Goal: Task Accomplishment & Management: Use online tool/utility

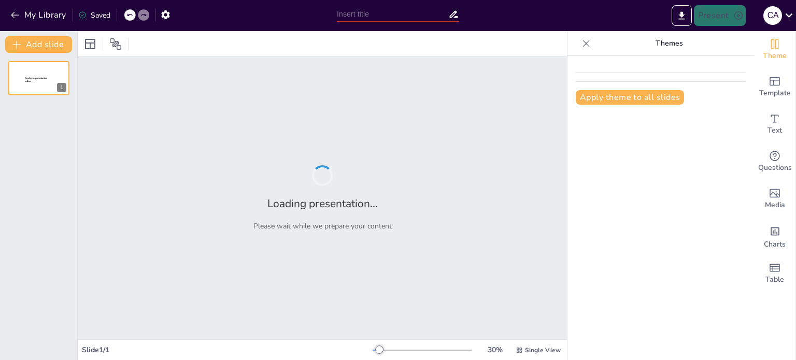
type input "El Renacimiento: Un Análisis de su Impacto Cultural"
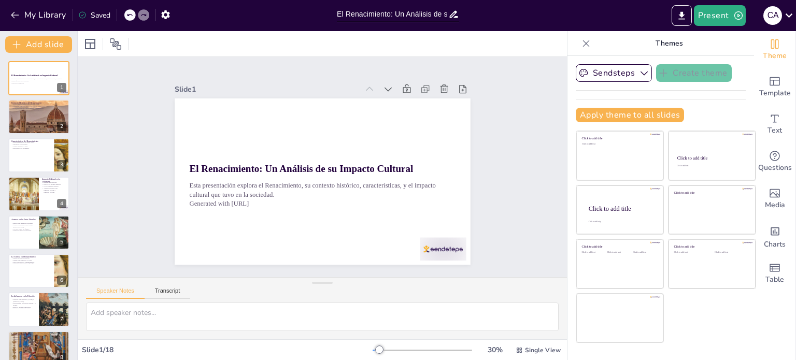
checkbox input "true"
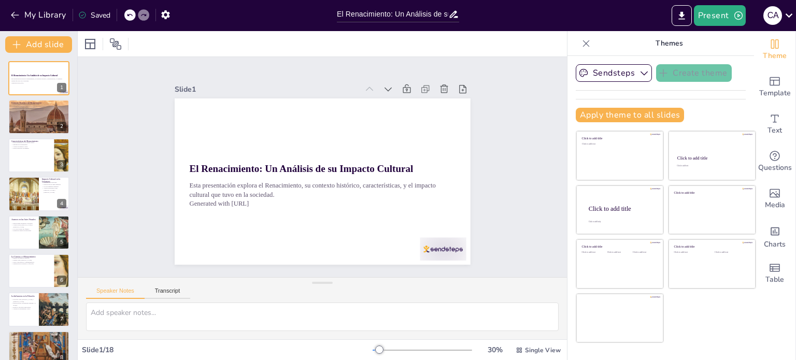
checkbox input "true"
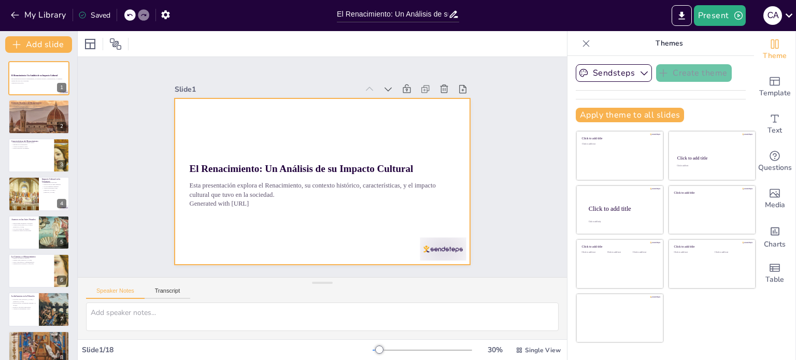
checkbox input "true"
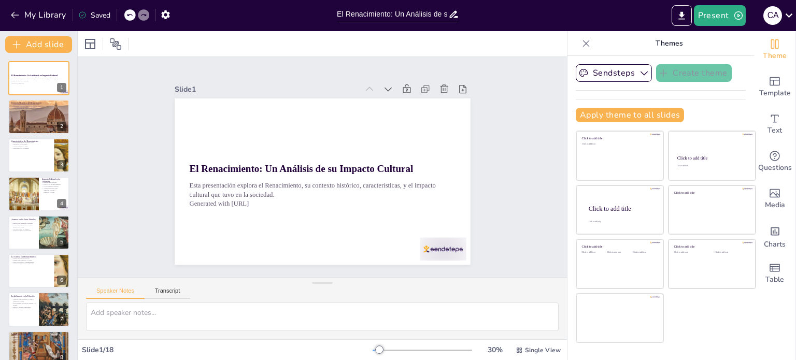
checkbox input "true"
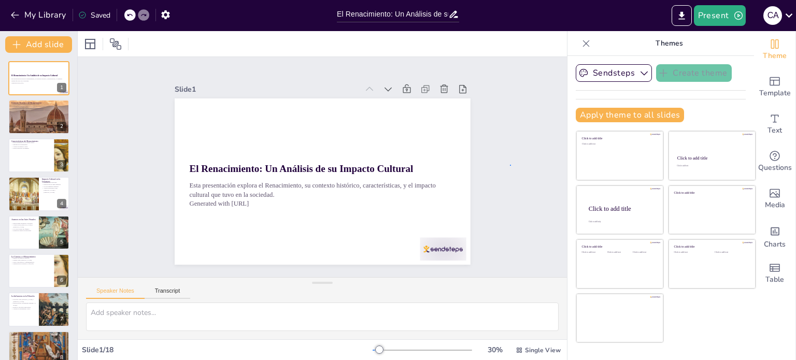
checkbox input "true"
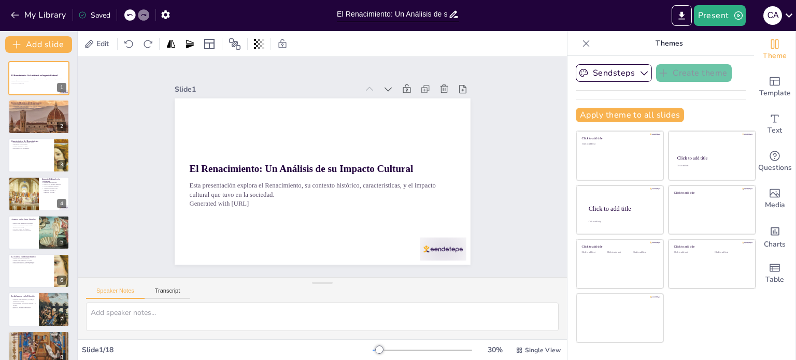
checkbox input "true"
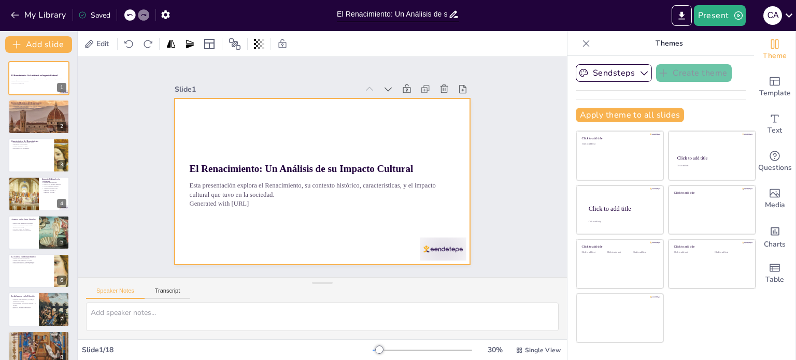
checkbox input "true"
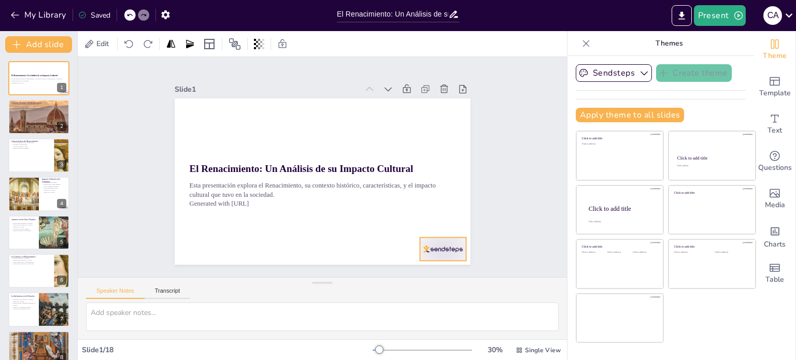
checkbox input "true"
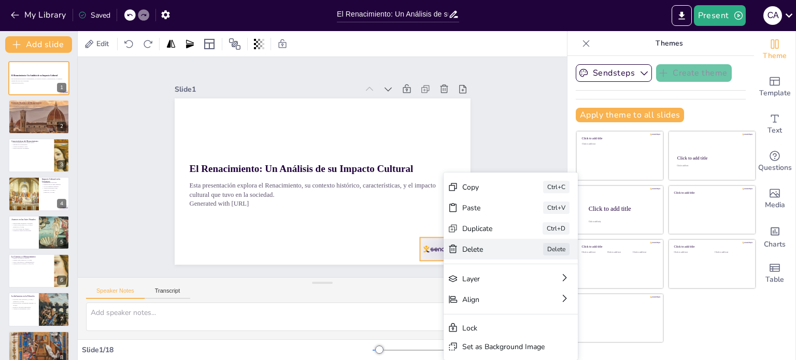
checkbox input "true"
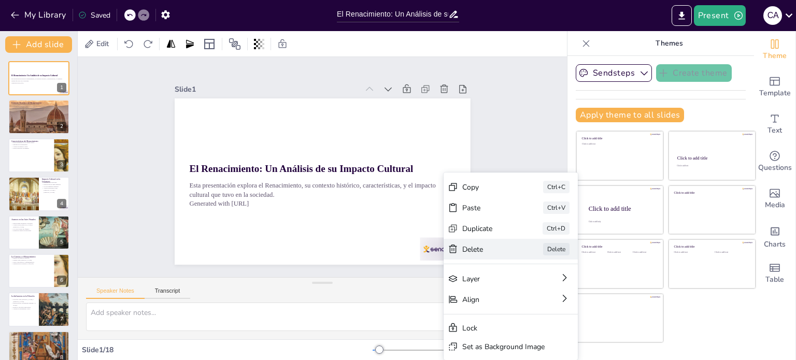
click at [505, 343] on div "Delete" at bounding box center [531, 353] width 53 height 20
checkbox input "true"
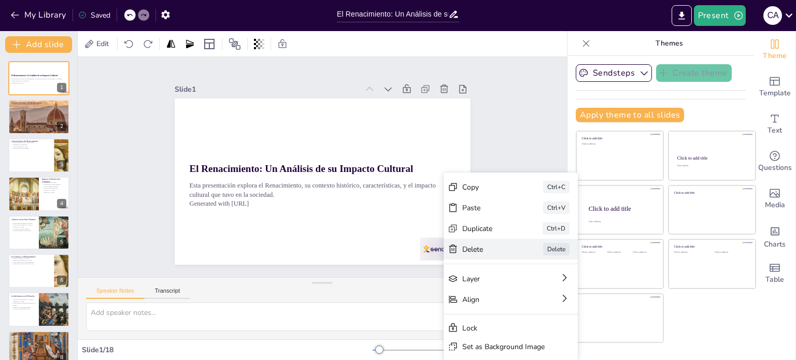
checkbox input "true"
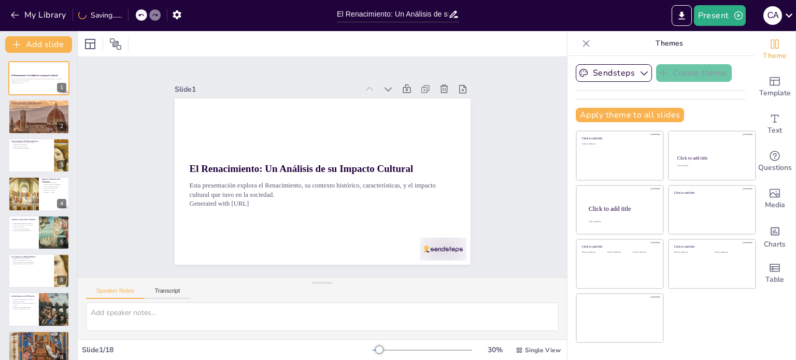
checkbox input "true"
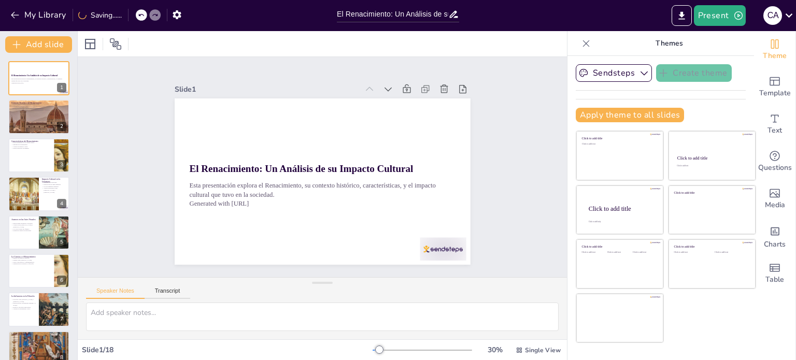
checkbox input "true"
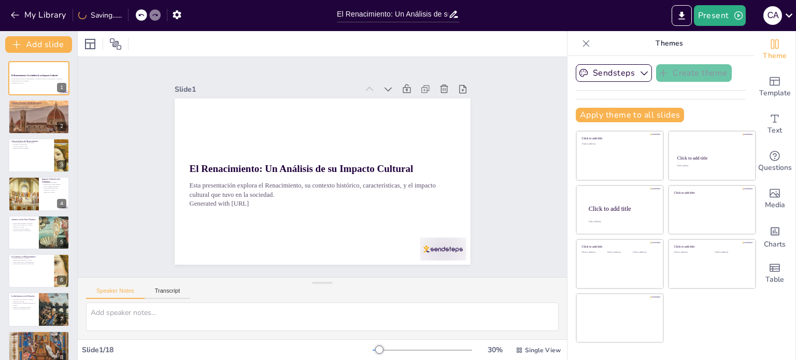
checkbox input "true"
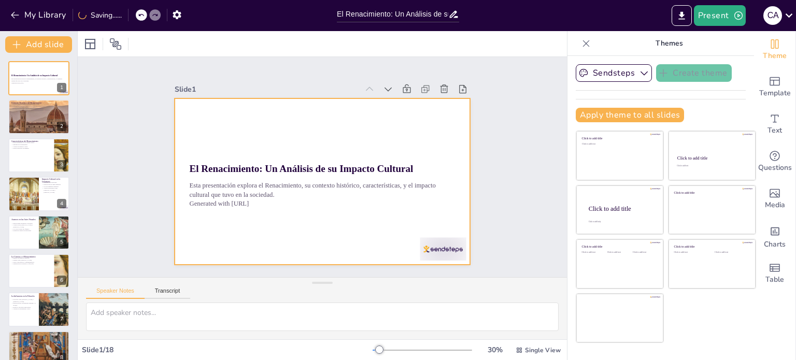
checkbox input "true"
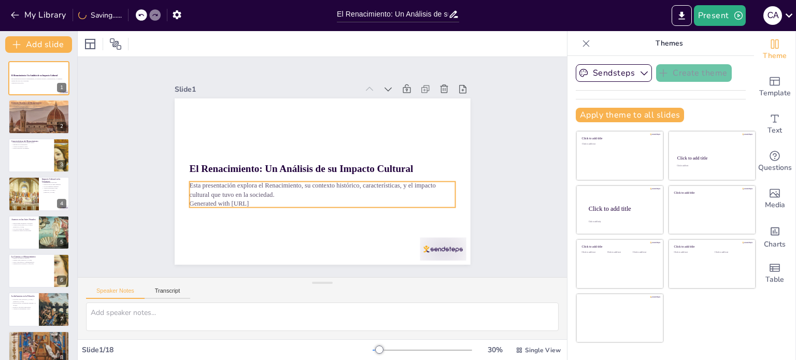
checkbox input "true"
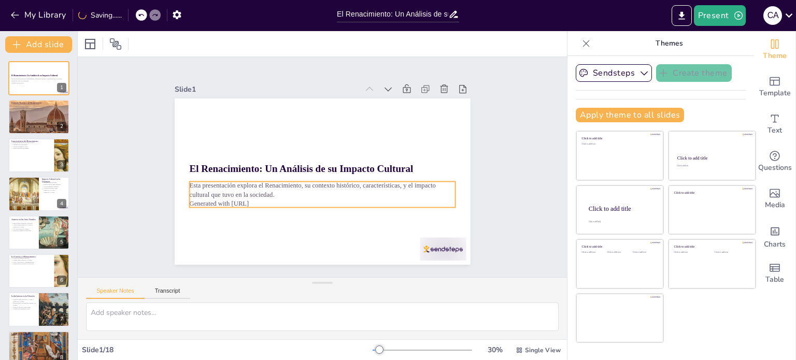
checkbox input "true"
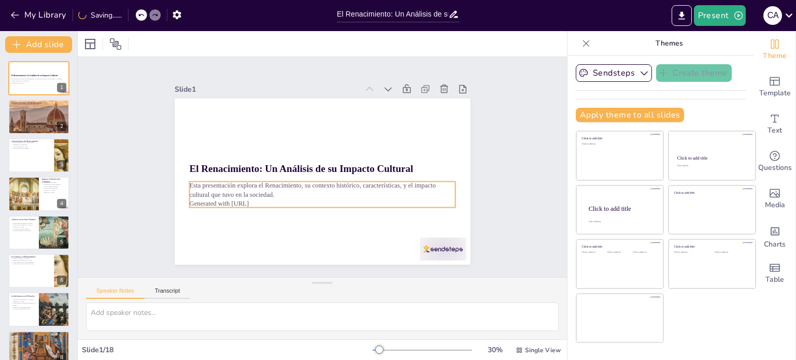
checkbox input "true"
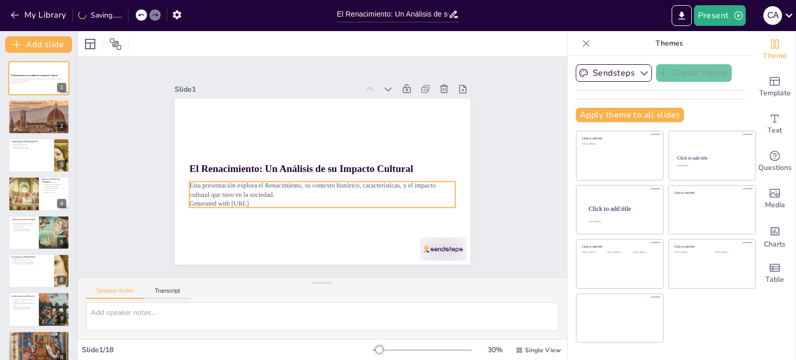
checkbox input "true"
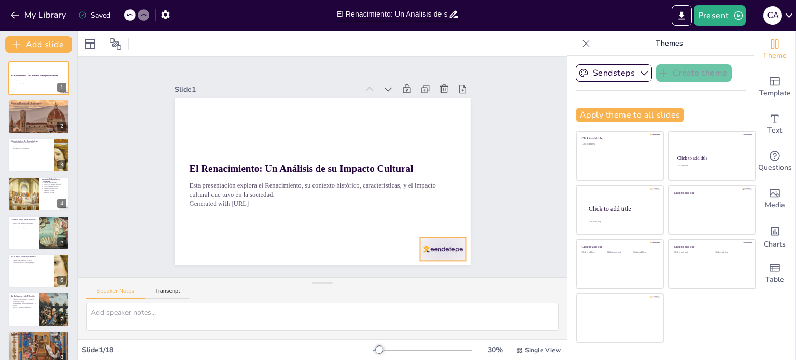
checkbox input "true"
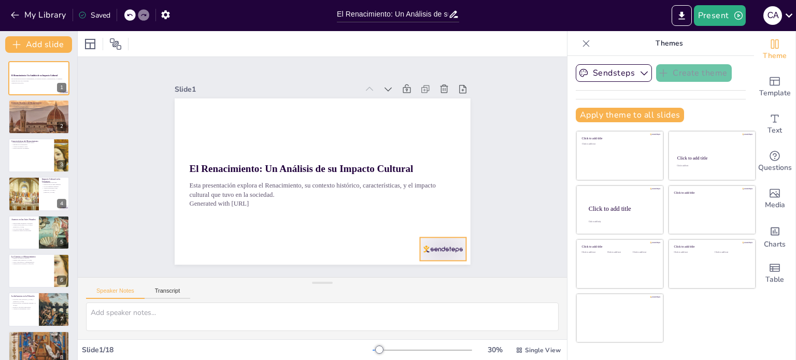
checkbox input "true"
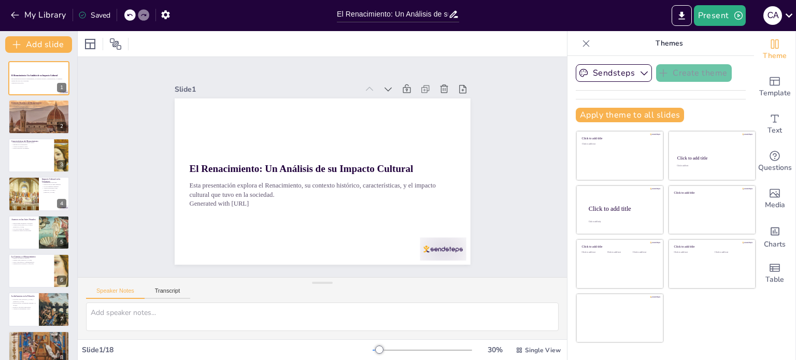
checkbox input "true"
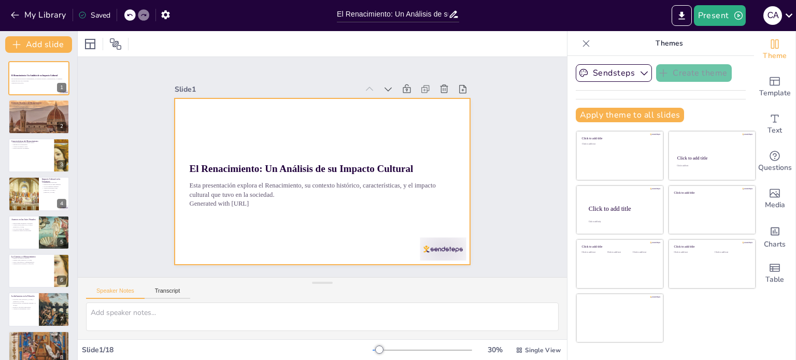
checkbox input "true"
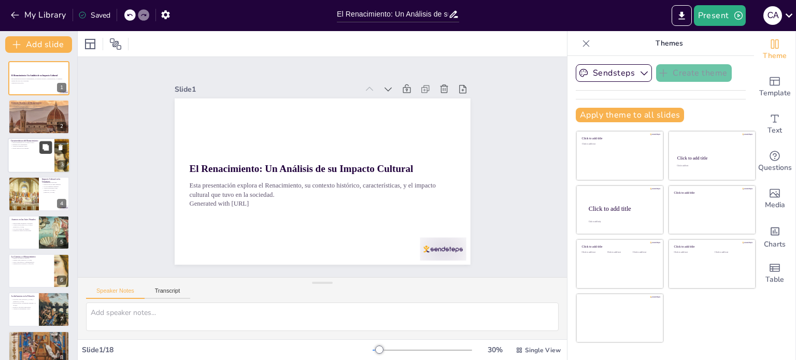
checkbox input "true"
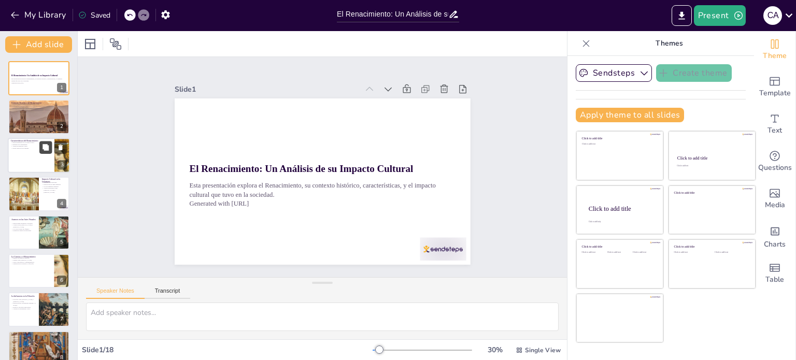
checkbox input "true"
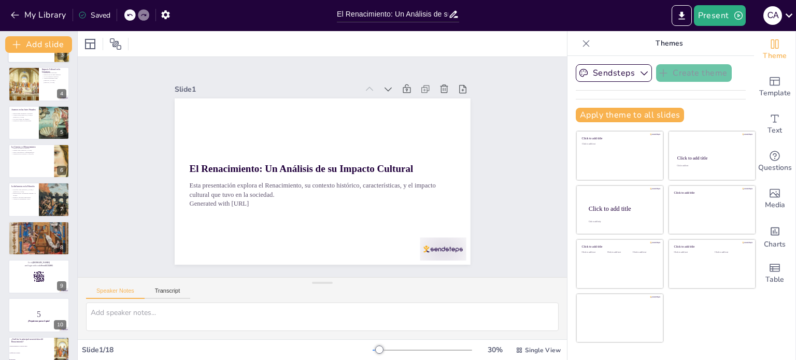
checkbox input "true"
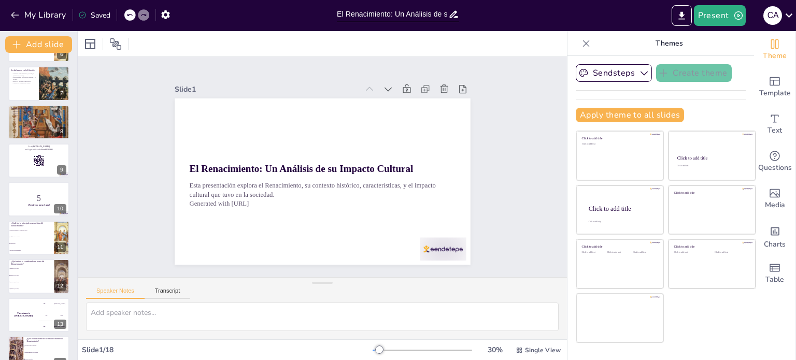
checkbox input "true"
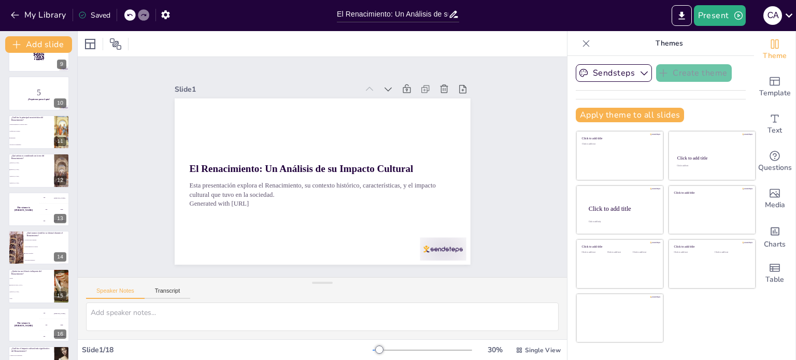
scroll to position [398, 0]
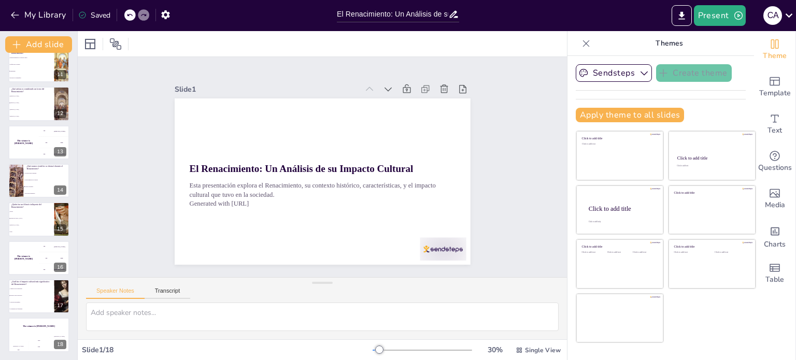
checkbox input "true"
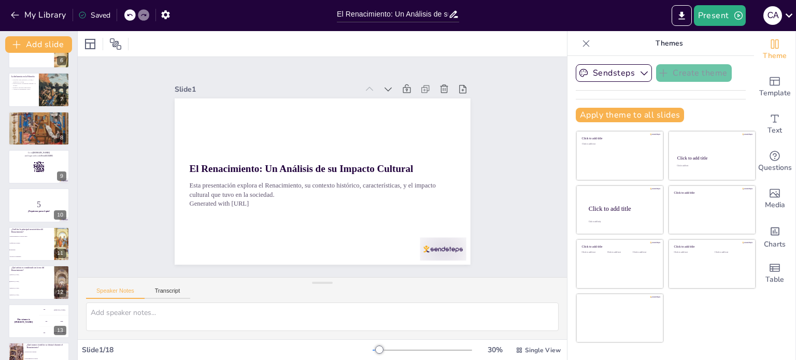
scroll to position [203, 0]
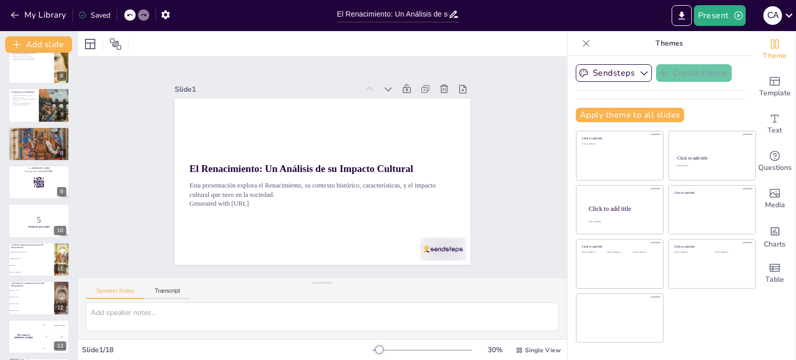
checkbox input "true"
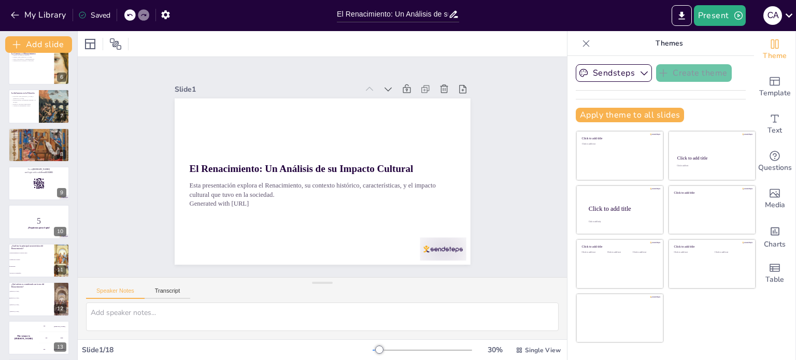
checkbox input "true"
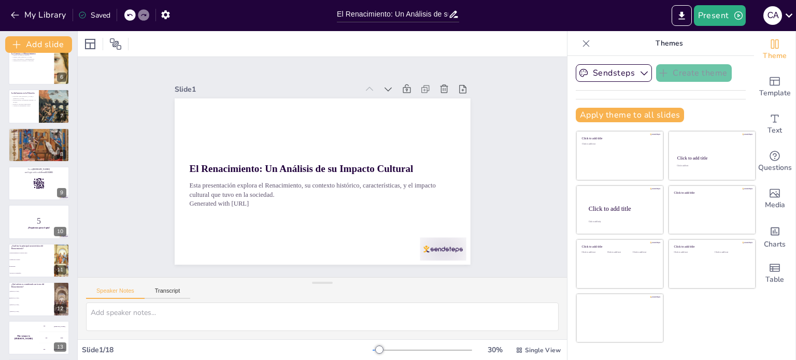
checkbox input "true"
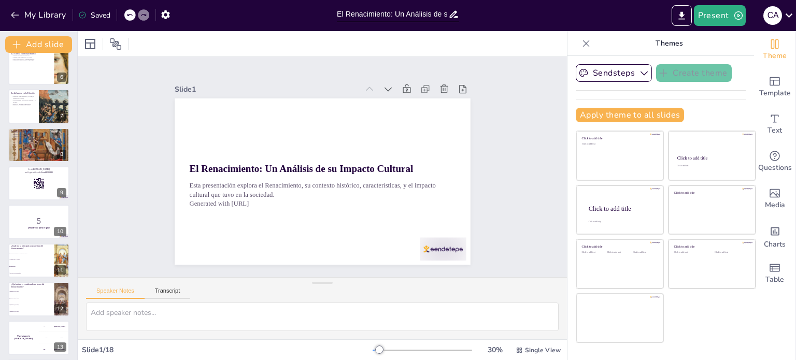
checkbox input "true"
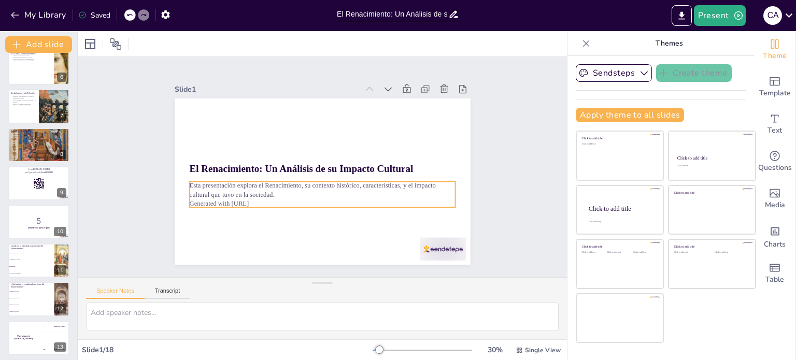
checkbox input "true"
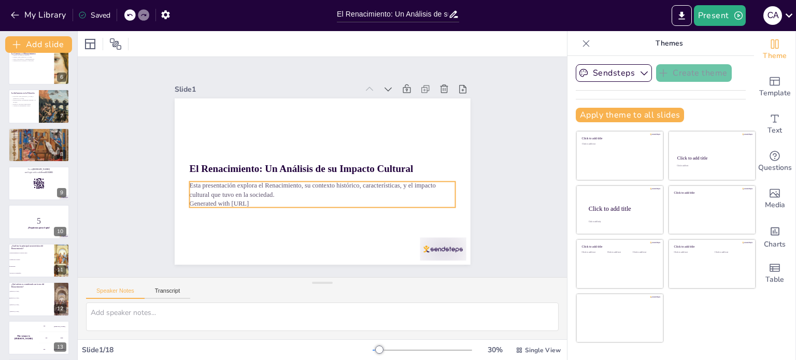
checkbox input "true"
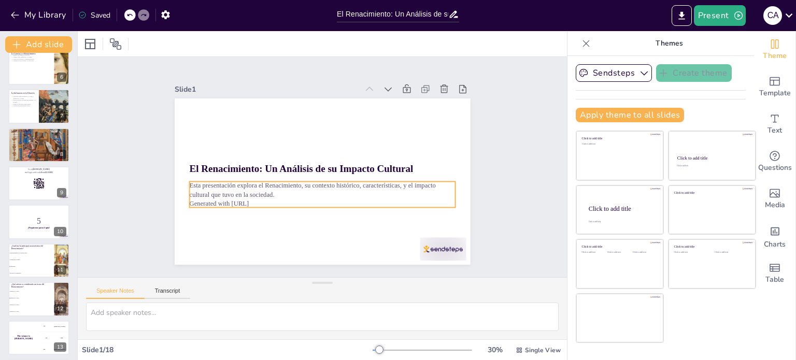
checkbox input "true"
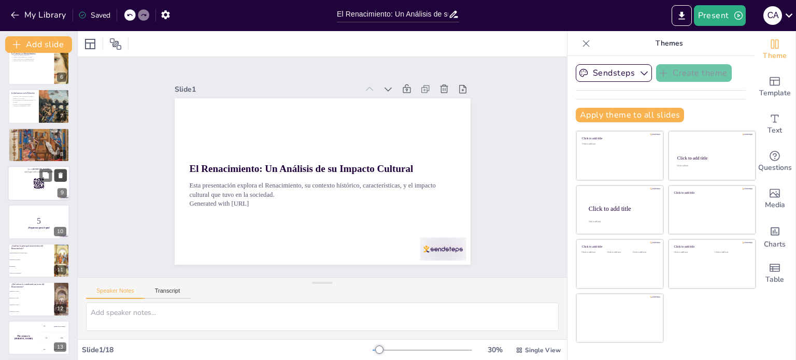
checkbox input "true"
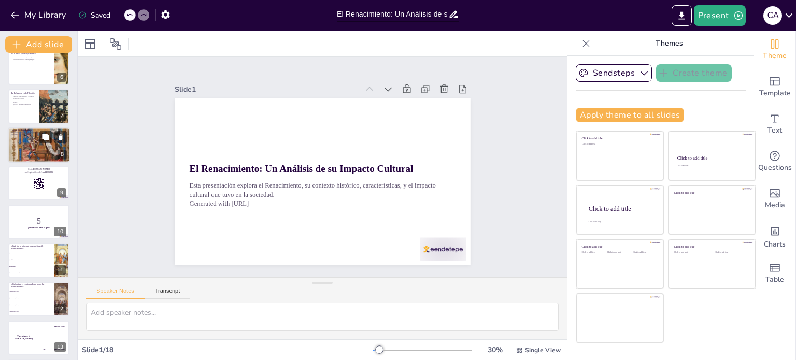
checkbox input "true"
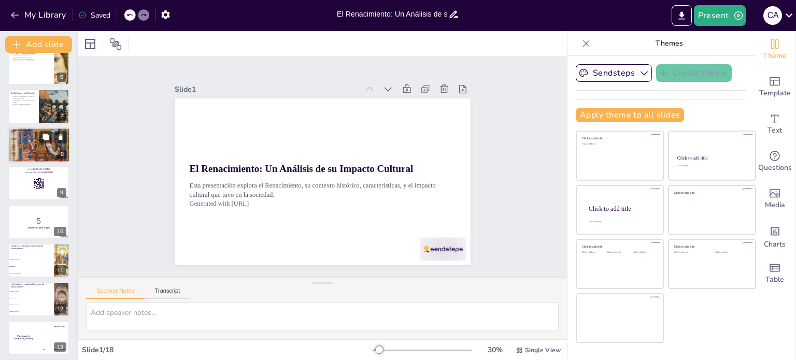
checkbox input "true"
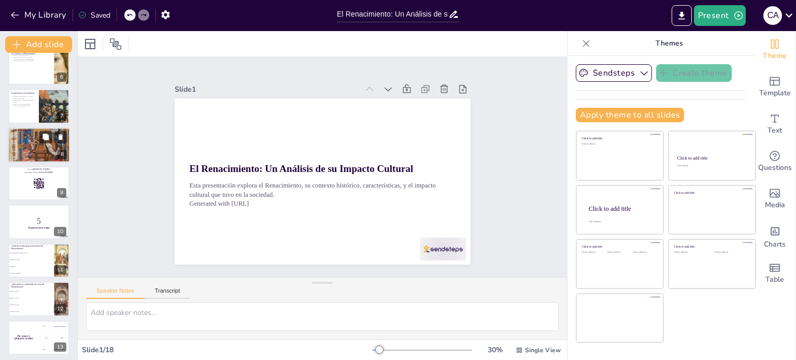
checkbox input "true"
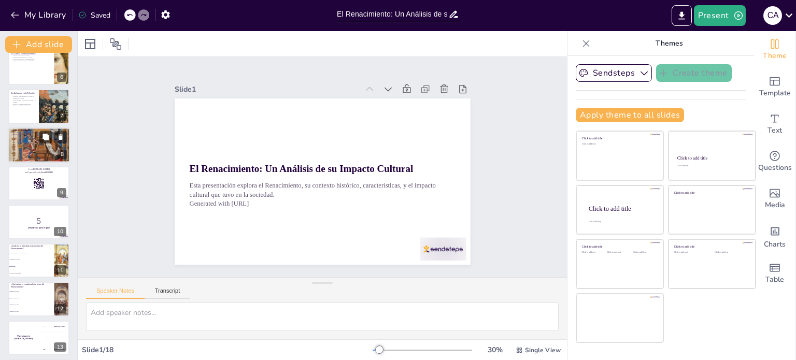
checkbox input "true"
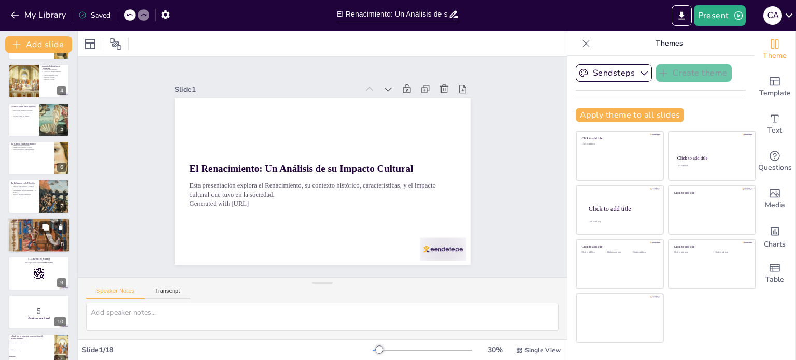
scroll to position [112, 0]
checkbox input "true"
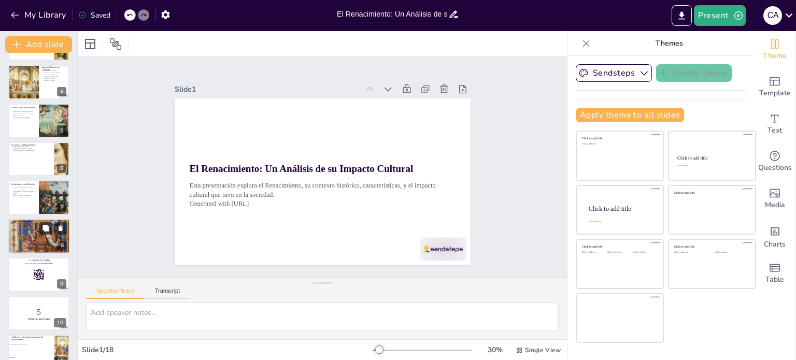
scroll to position [0, 0]
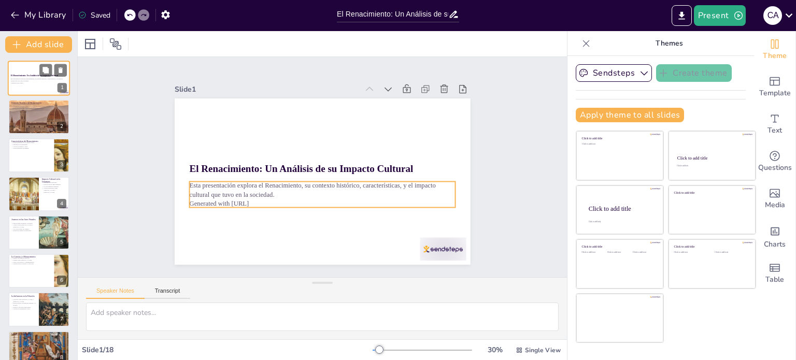
click at [39, 81] on p "Esta presentación explora el Renacimiento, su contexto histórico, característic…" at bounding box center [39, 80] width 56 height 4
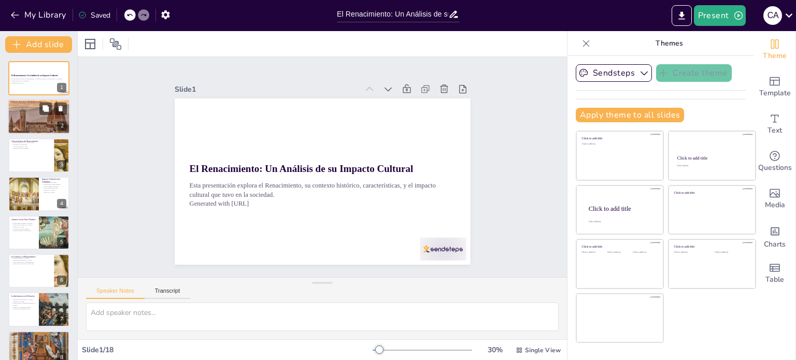
click at [35, 105] on p "La caída de [GEOGRAPHIC_DATA] fue un evento clave." at bounding box center [39, 106] width 56 height 2
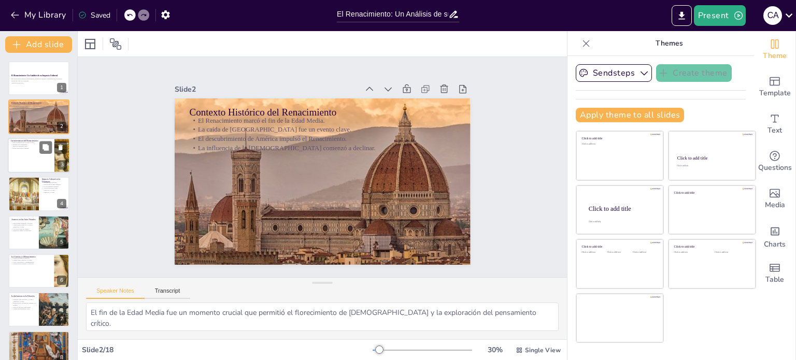
click at [39, 157] on div at bounding box center [39, 155] width 62 height 35
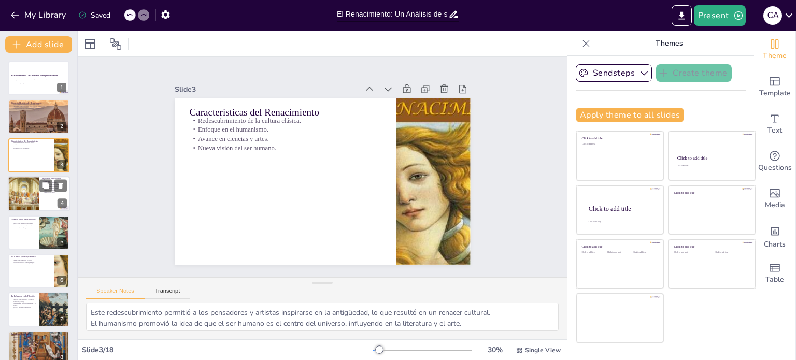
click at [44, 198] on div at bounding box center [39, 193] width 62 height 35
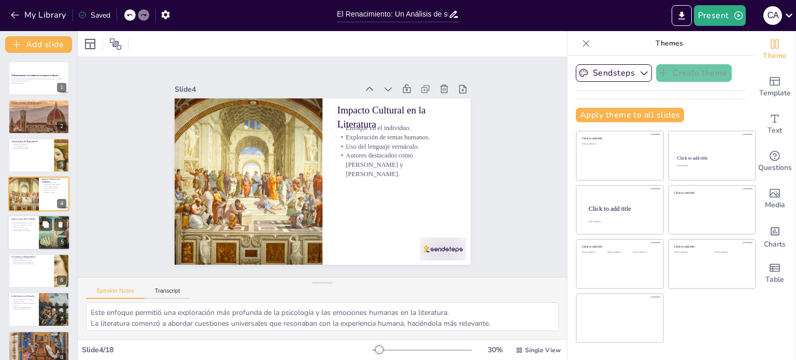
click at [51, 233] on div at bounding box center [54, 232] width 55 height 35
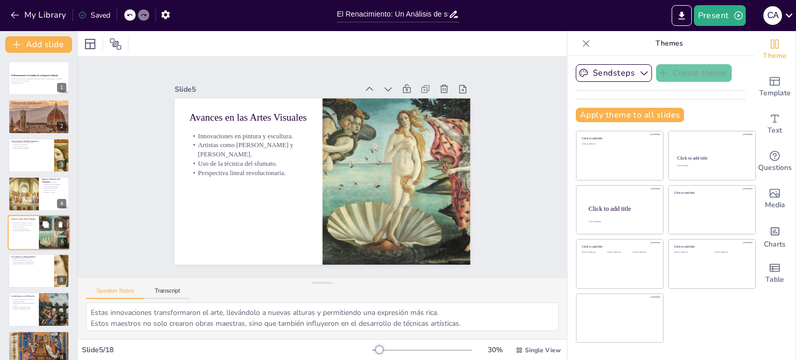
scroll to position [26, 0]
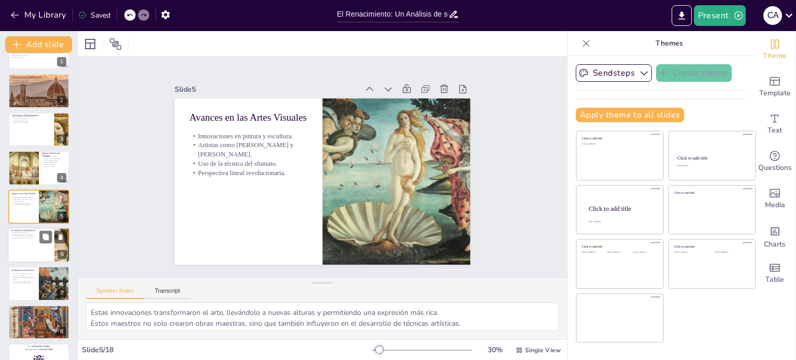
click at [41, 253] on div at bounding box center [39, 244] width 62 height 35
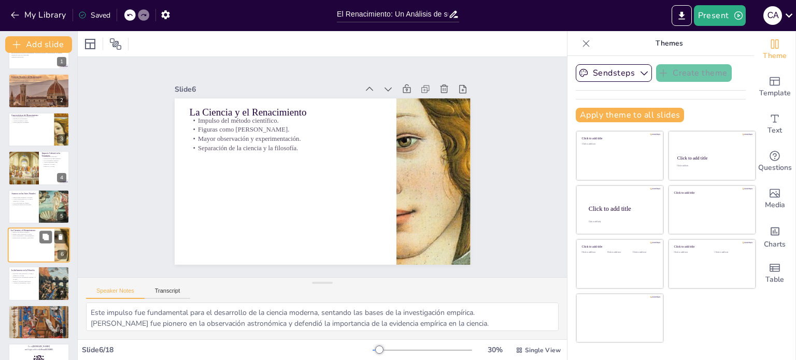
scroll to position [64, 0]
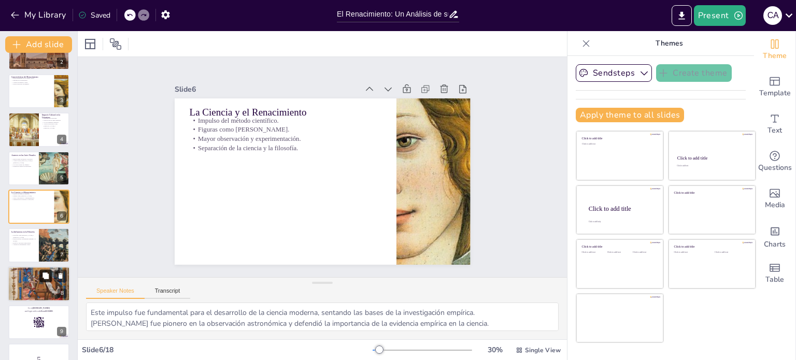
click at [40, 272] on button at bounding box center [45, 275] width 12 height 12
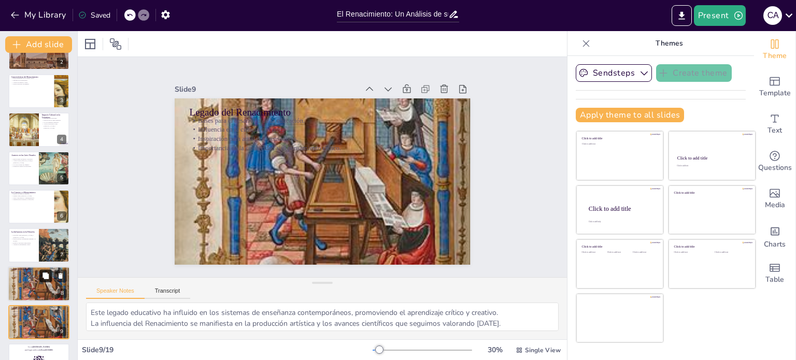
scroll to position [180, 0]
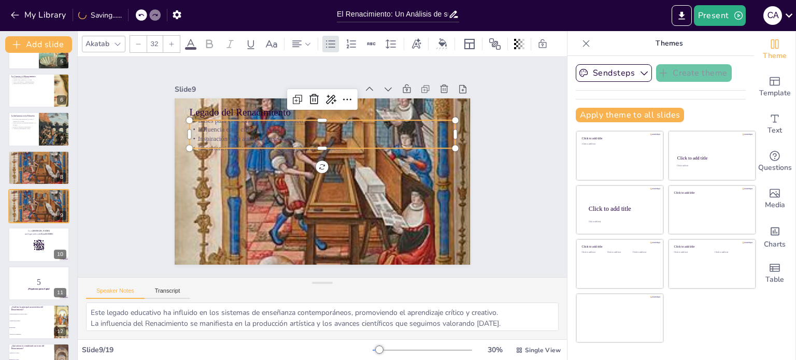
click at [284, 134] on p "Inspiración para artistas y pensadores." at bounding box center [322, 138] width 266 height 9
click at [481, 256] on div "Slide 1 El Renacimiento: Un Análisis de su Impacto Cultural Esta presentación e…" at bounding box center [323, 166] width 354 height 195
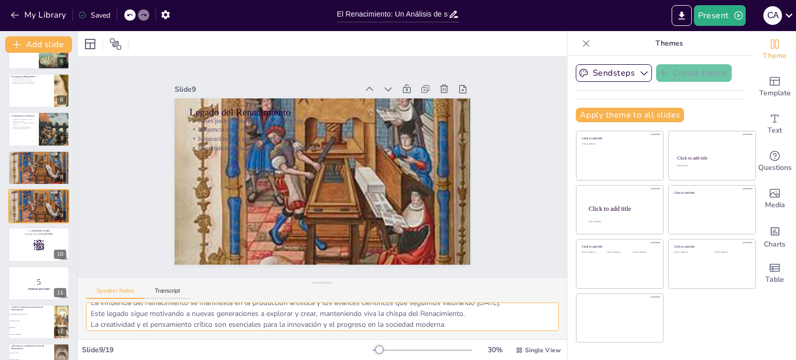
scroll to position [24, 0]
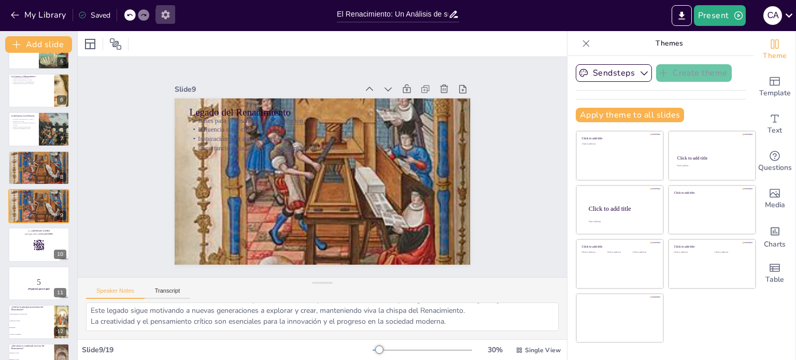
click at [165, 15] on icon "button" at bounding box center [165, 14] width 11 height 11
click at [166, 16] on icon "button" at bounding box center [165, 14] width 8 height 9
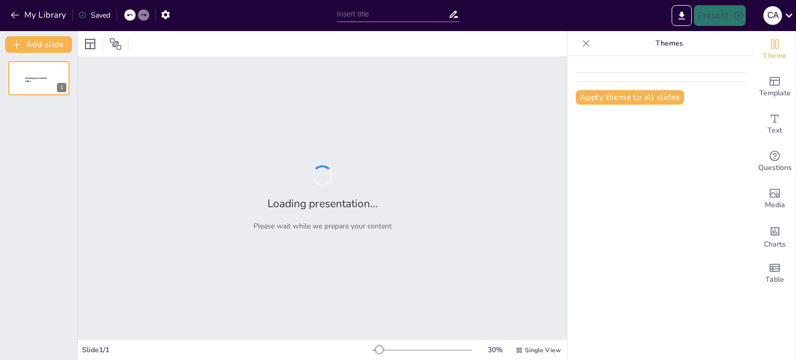
type input "El Renacimiento: Un Análisis de su Impacto Cultural"
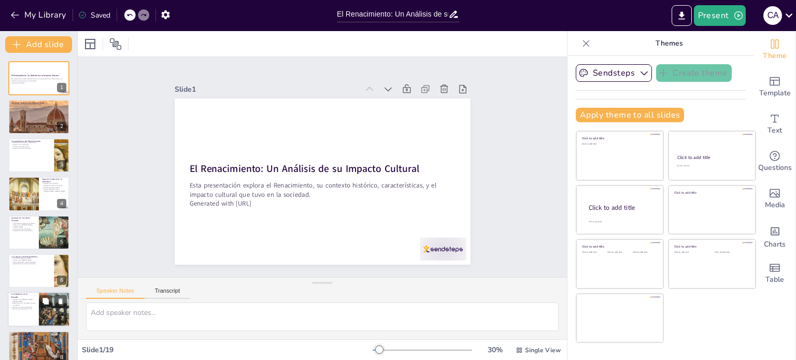
checkbox input "true"
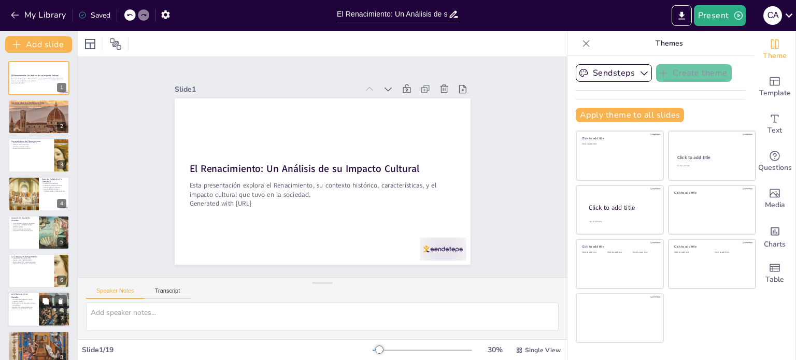
checkbox input "true"
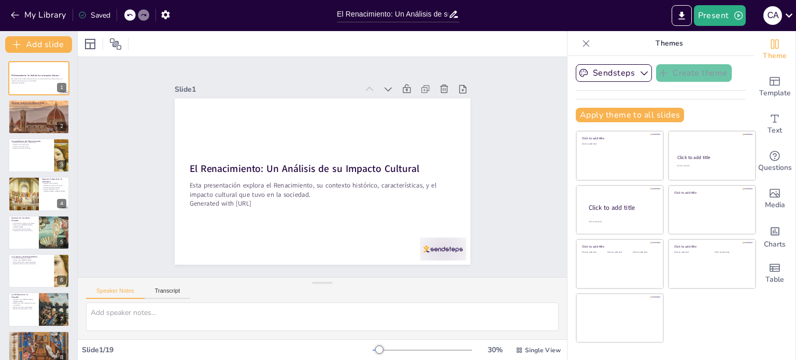
checkbox input "true"
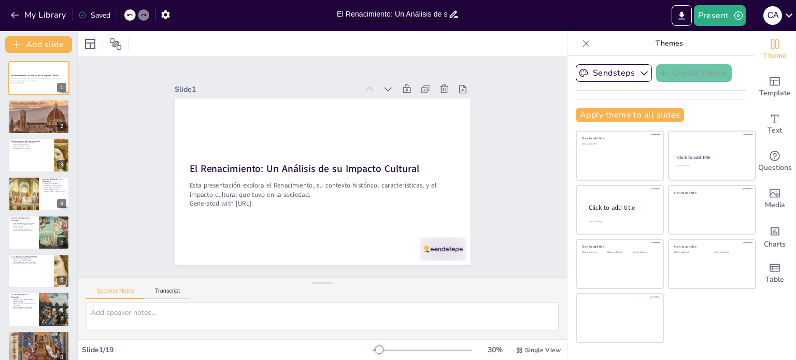
checkbox input "true"
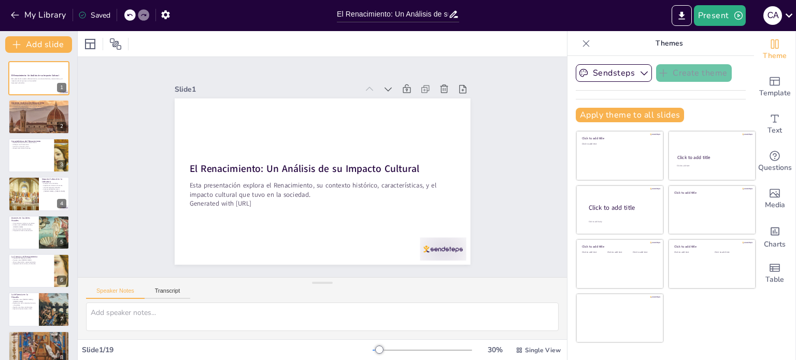
checkbox input "true"
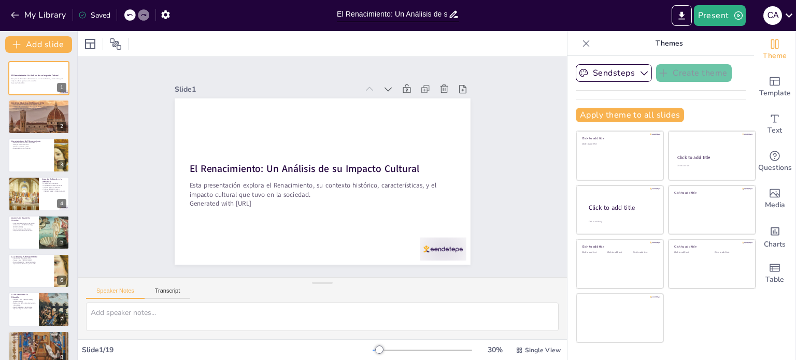
checkbox input "true"
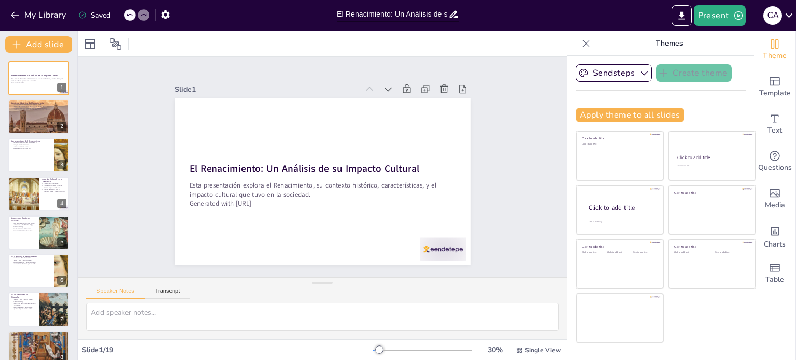
checkbox input "true"
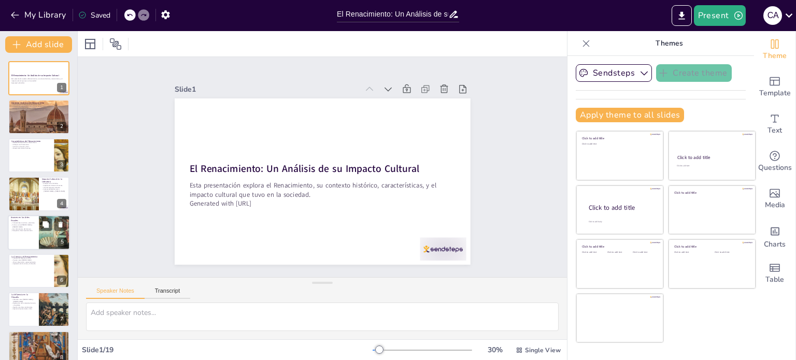
checkbox input "true"
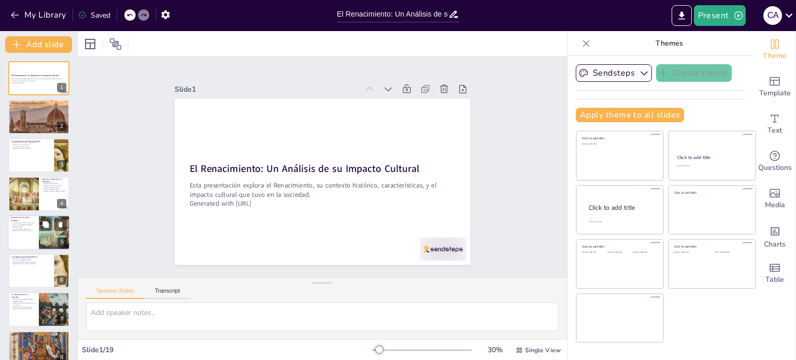
checkbox input "true"
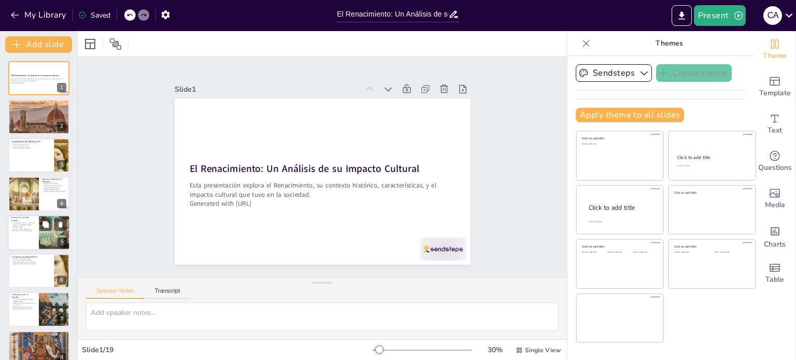
checkbox input "true"
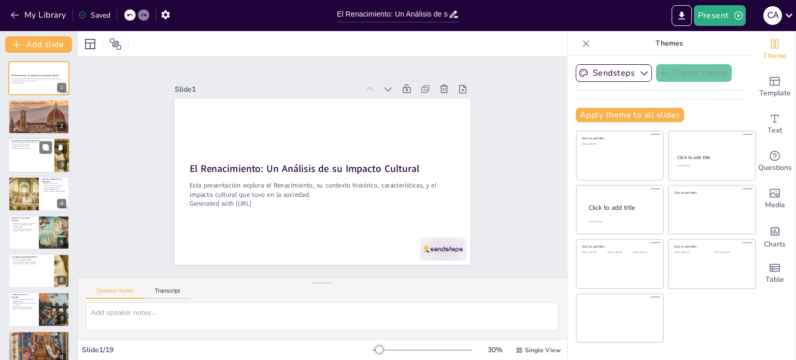
checkbox input "true"
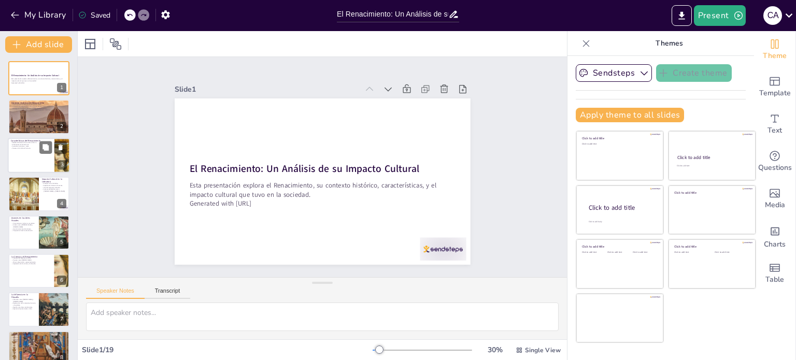
checkbox input "true"
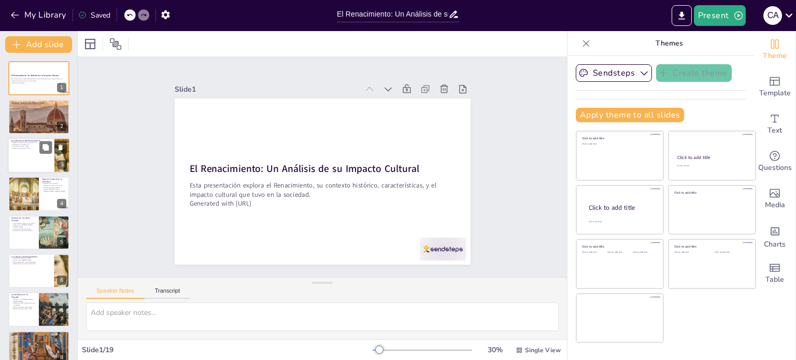
checkbox input "true"
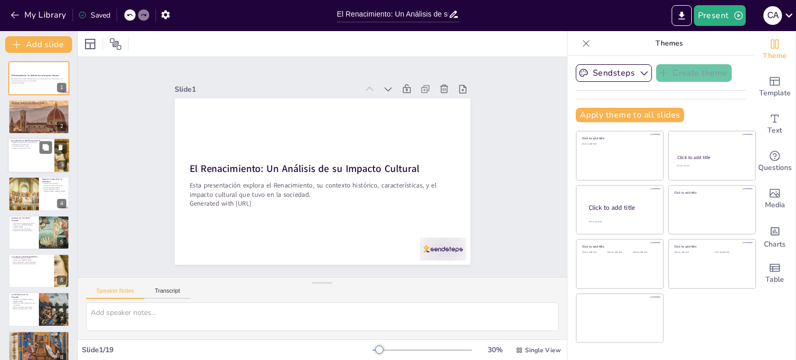
checkbox input "true"
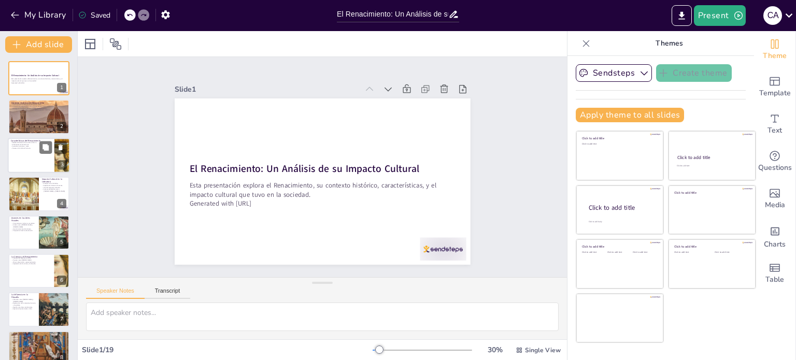
checkbox input "true"
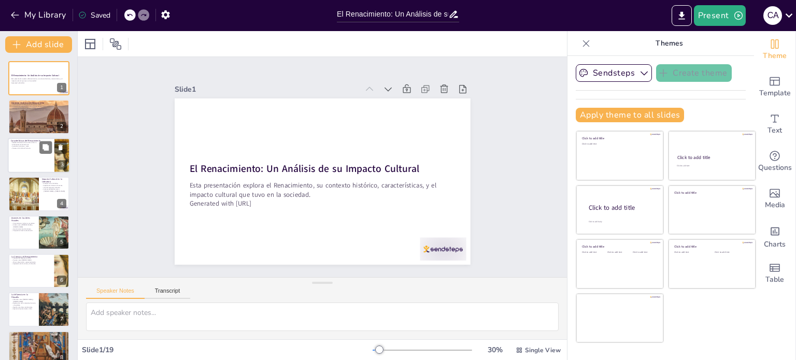
checkbox input "true"
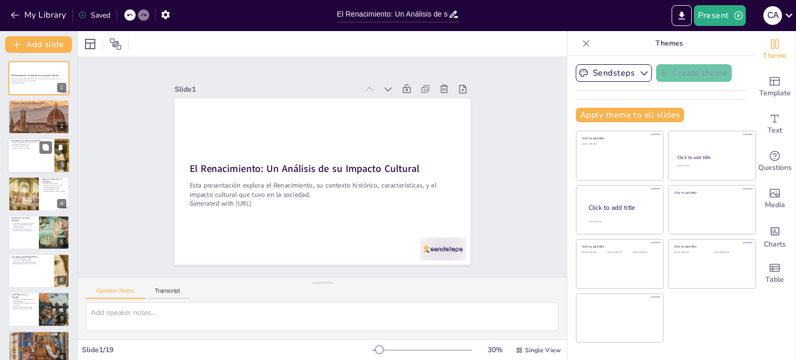
checkbox input "true"
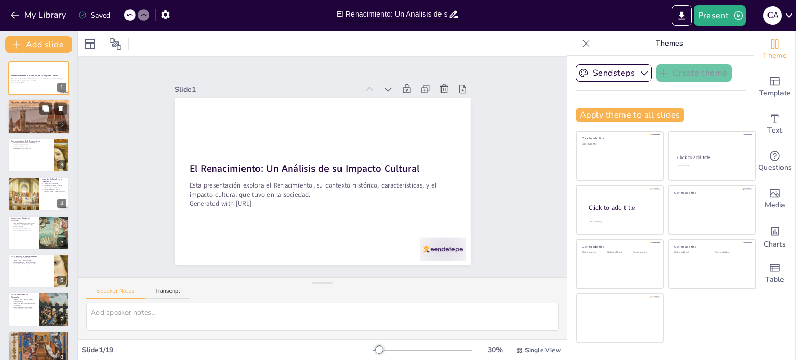
checkbox input "true"
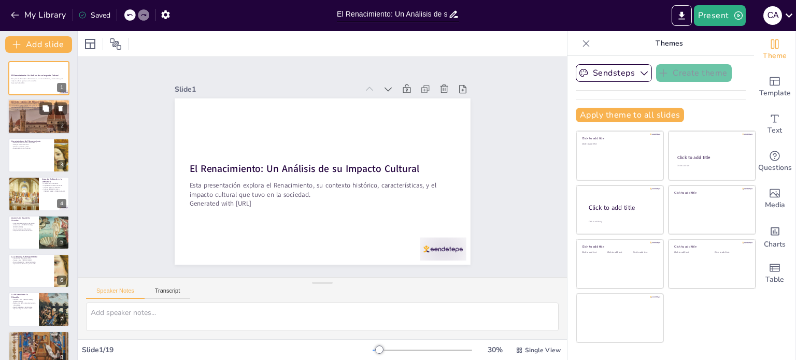
checkbox input "true"
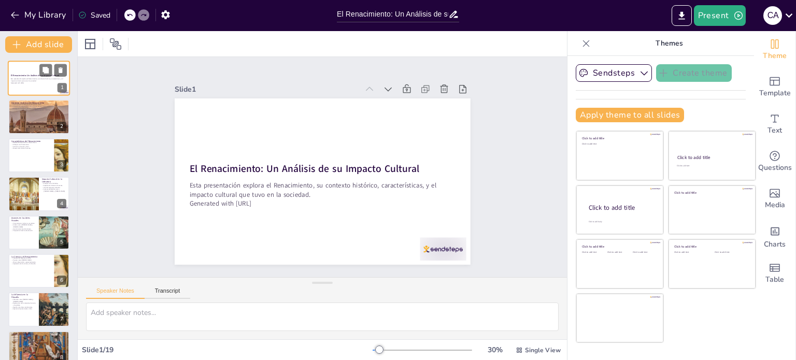
checkbox input "true"
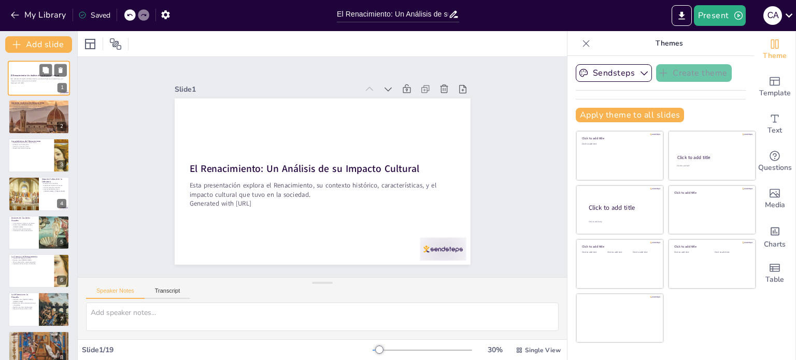
checkbox input "true"
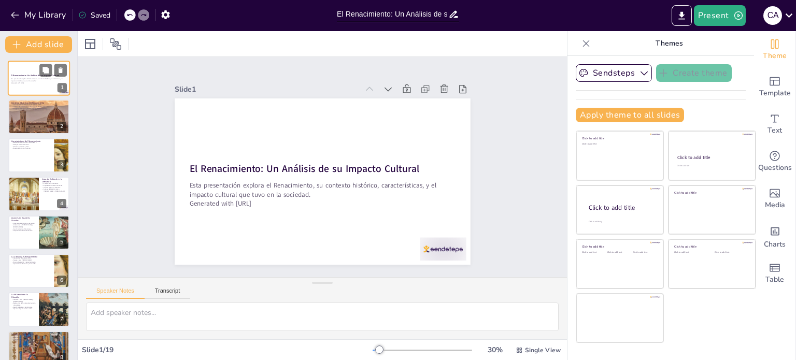
checkbox input "true"
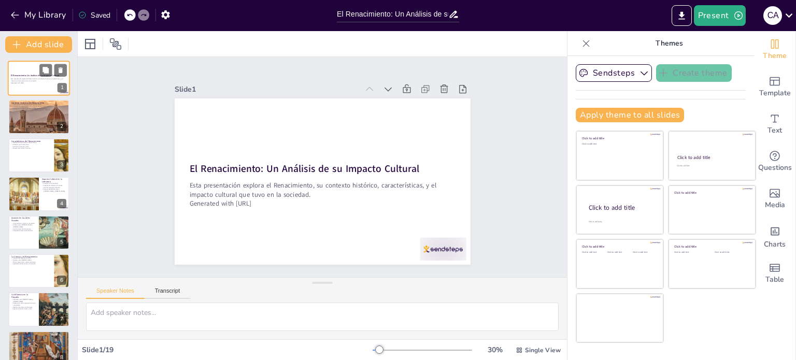
checkbox input "true"
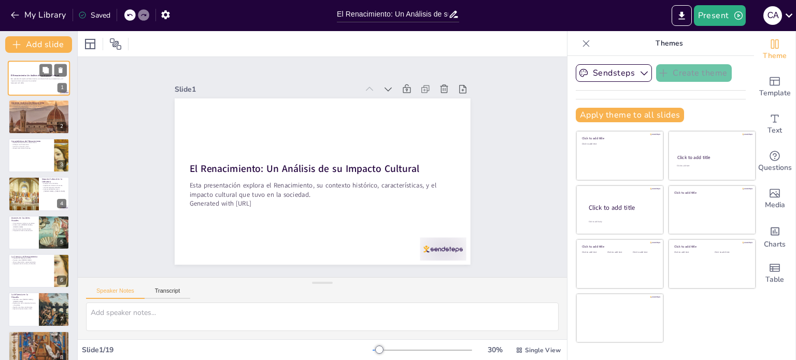
checkbox input "true"
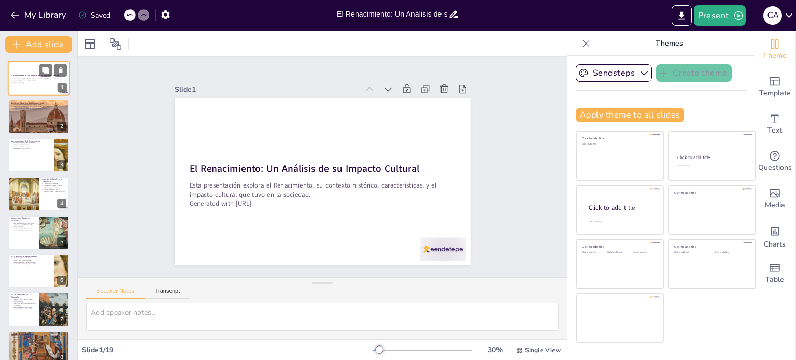
checkbox input "true"
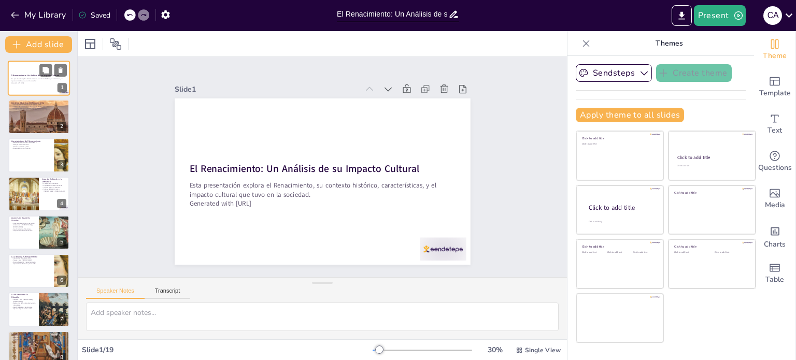
checkbox input "true"
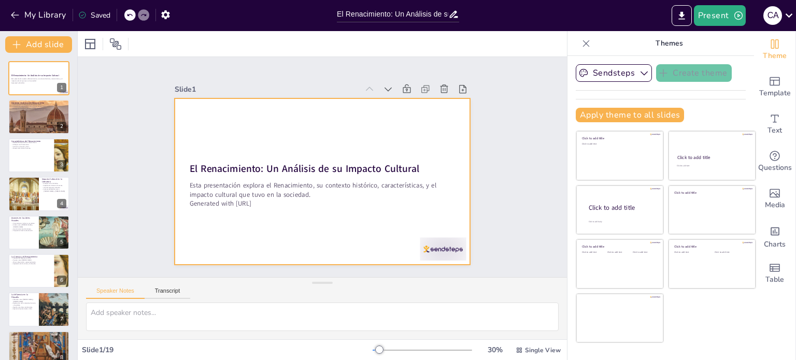
checkbox input "true"
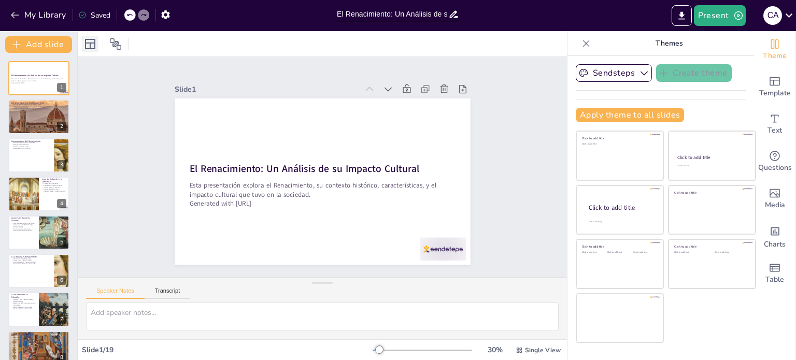
click at [91, 46] on icon at bounding box center [90, 44] width 12 height 12
click at [790, 17] on icon at bounding box center [789, 15] width 14 height 14
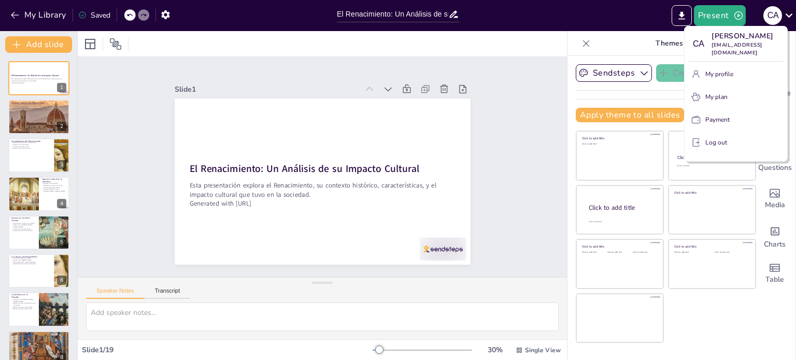
click at [790, 17] on div at bounding box center [398, 180] width 796 height 360
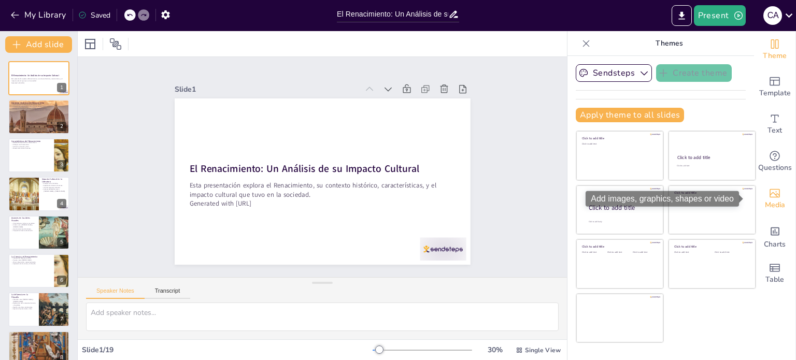
click at [772, 198] on icon "Add images, graphics, shapes or video" at bounding box center [774, 193] width 12 height 12
checkbox input "true"
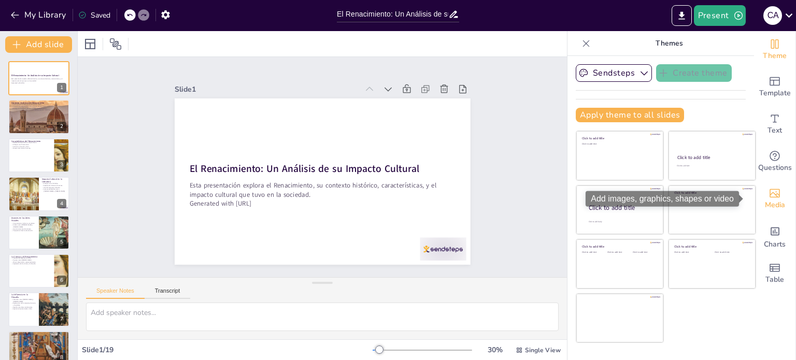
checkbox input "true"
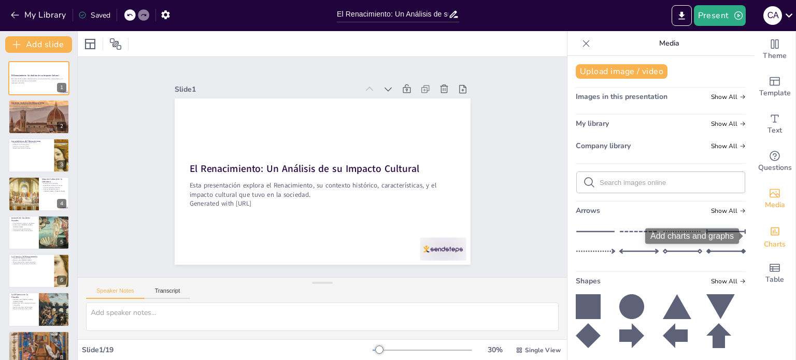
click at [770, 231] on icon "Add charts and graphs" at bounding box center [774, 231] width 9 height 8
checkbox input "true"
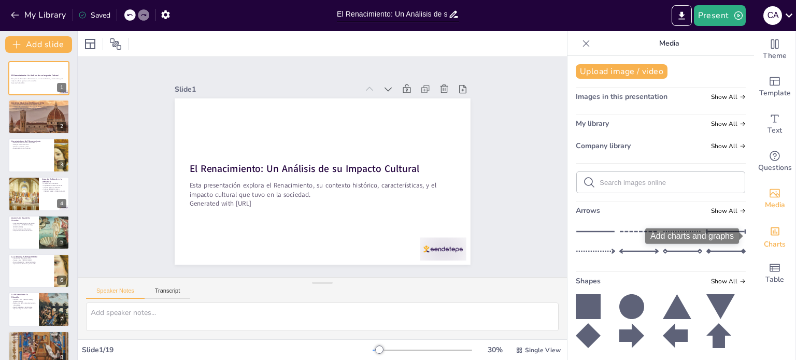
checkbox input "true"
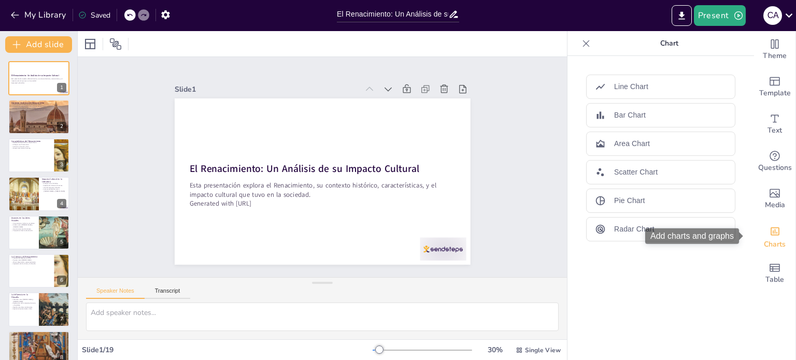
checkbox input "true"
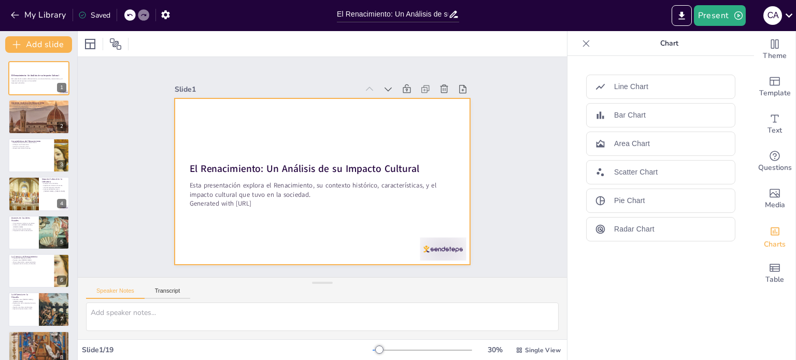
checkbox input "true"
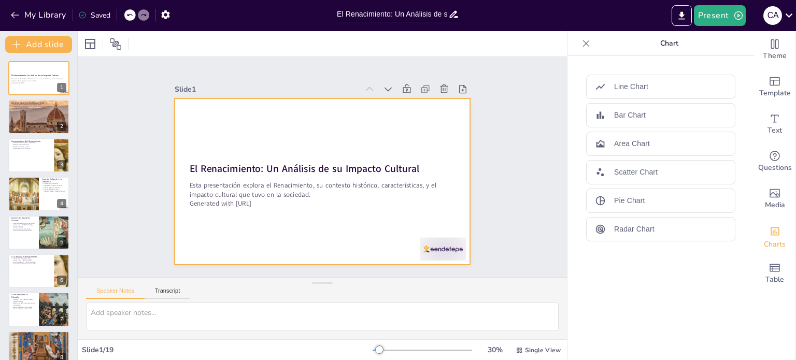
checkbox input "true"
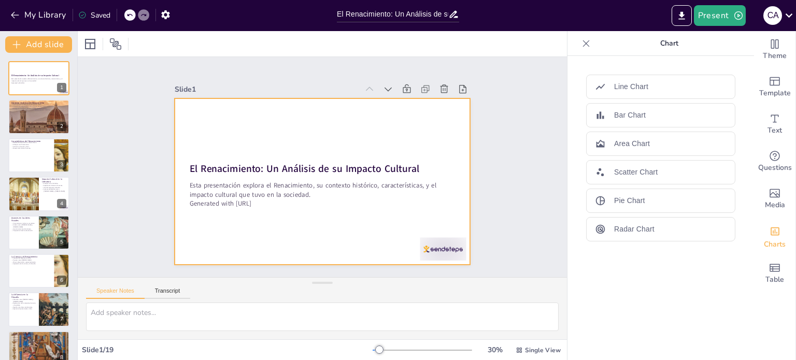
checkbox input "true"
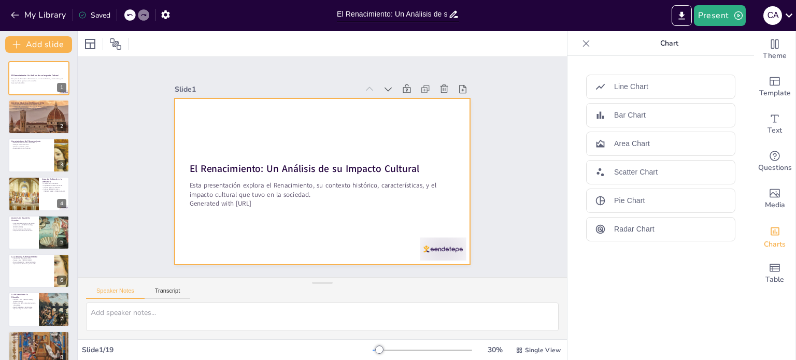
checkbox input "true"
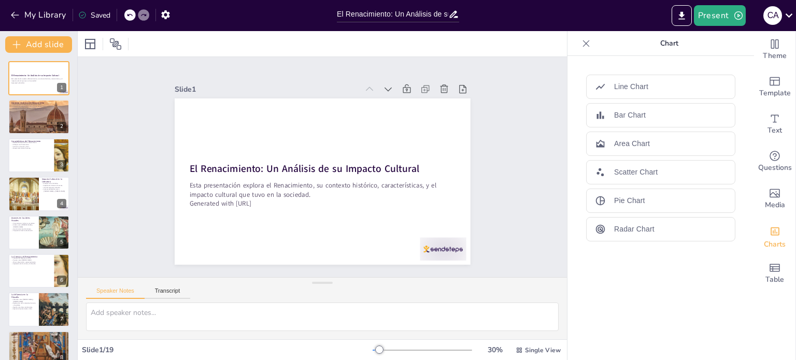
checkbox input "true"
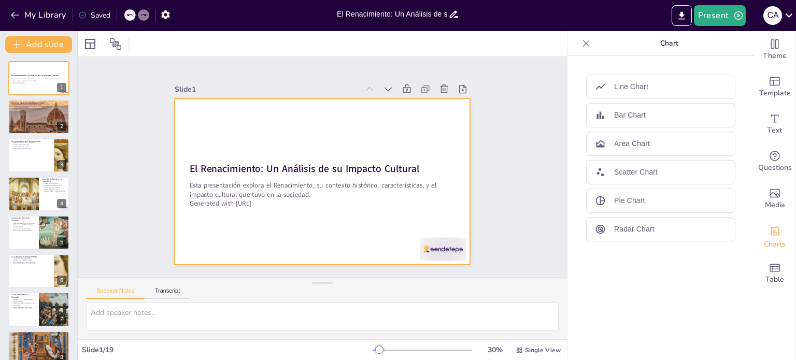
checkbox input "true"
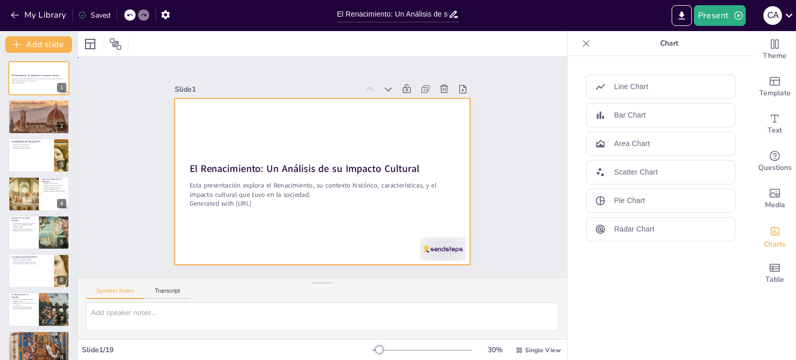
click at [309, 215] on div at bounding box center [310, 175] width 308 height 337
checkbox input "true"
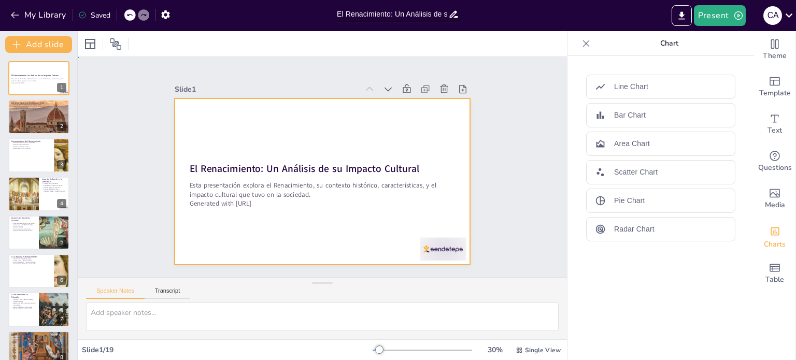
checkbox input "true"
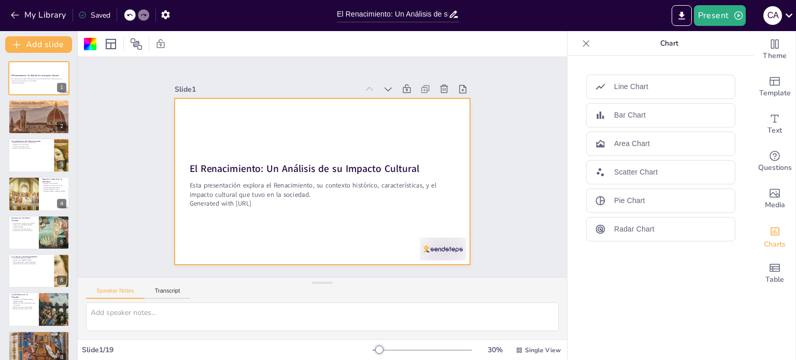
checkbox input "true"
click at [166, 292] on button "Transcript" at bounding box center [168, 293] width 46 height 11
click at [124, 290] on button "Speaker Notes" at bounding box center [115, 293] width 59 height 11
checkbox input "true"
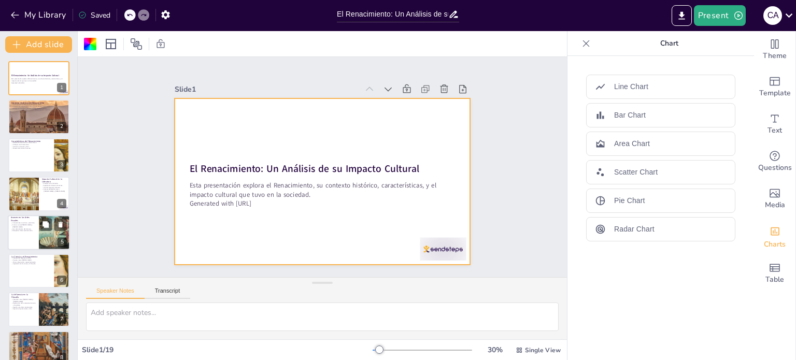
checkbox input "true"
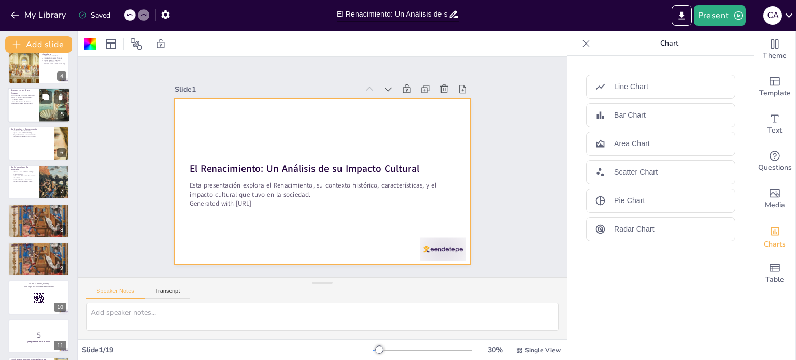
checkbox input "true"
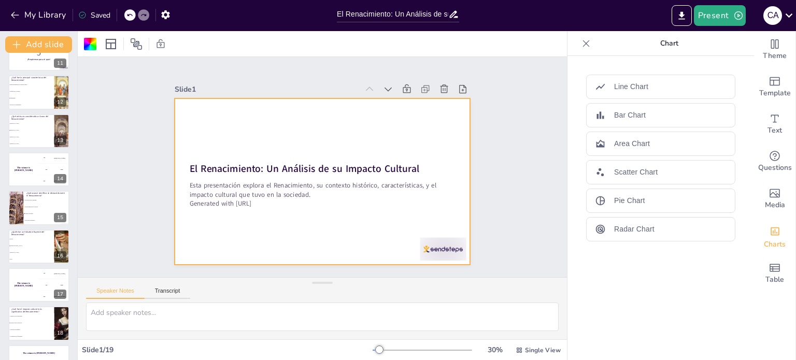
scroll to position [437, 0]
